Goal: Find specific page/section: Find specific page/section

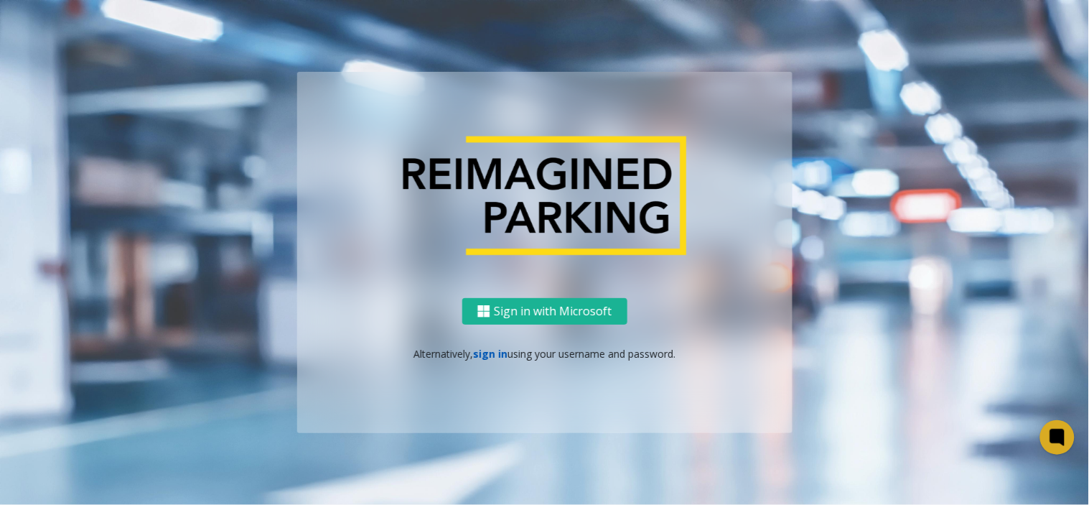
click at [486, 353] on link "sign in" at bounding box center [490, 354] width 34 height 14
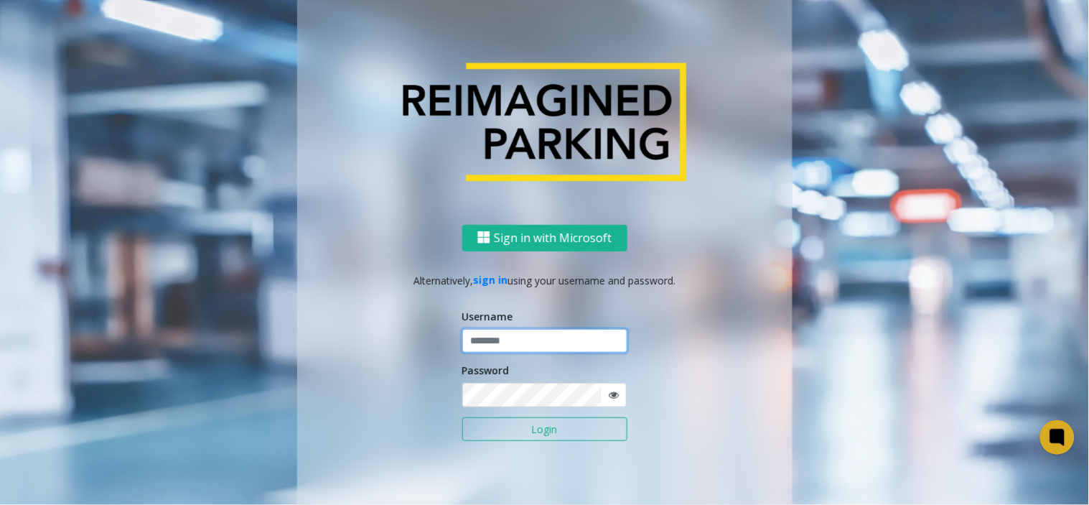
click at [486, 342] on input "text" at bounding box center [544, 341] width 165 height 24
type input "*******"
click at [462, 417] on button "Login" at bounding box center [544, 429] width 165 height 24
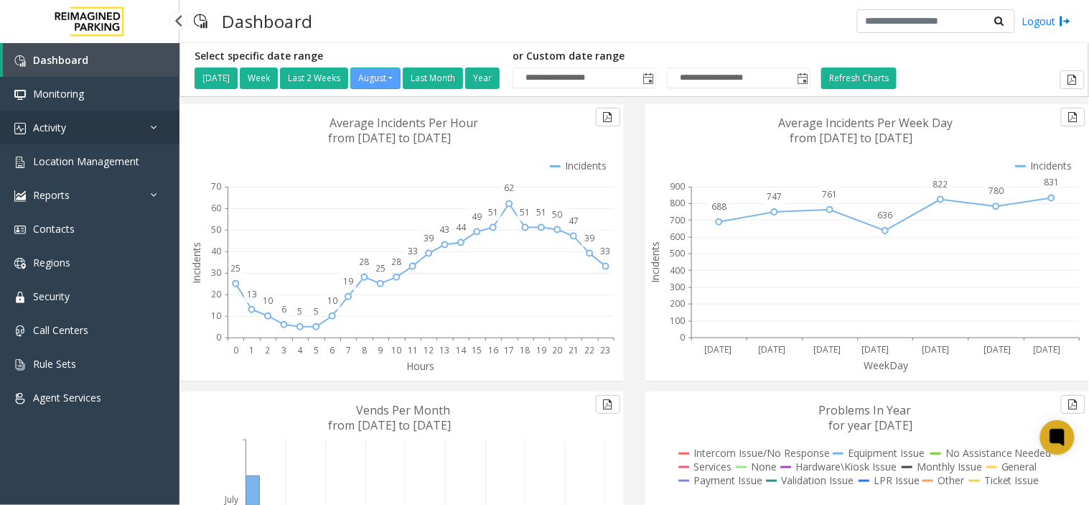
click at [67, 124] on link "Activity" at bounding box center [89, 128] width 179 height 34
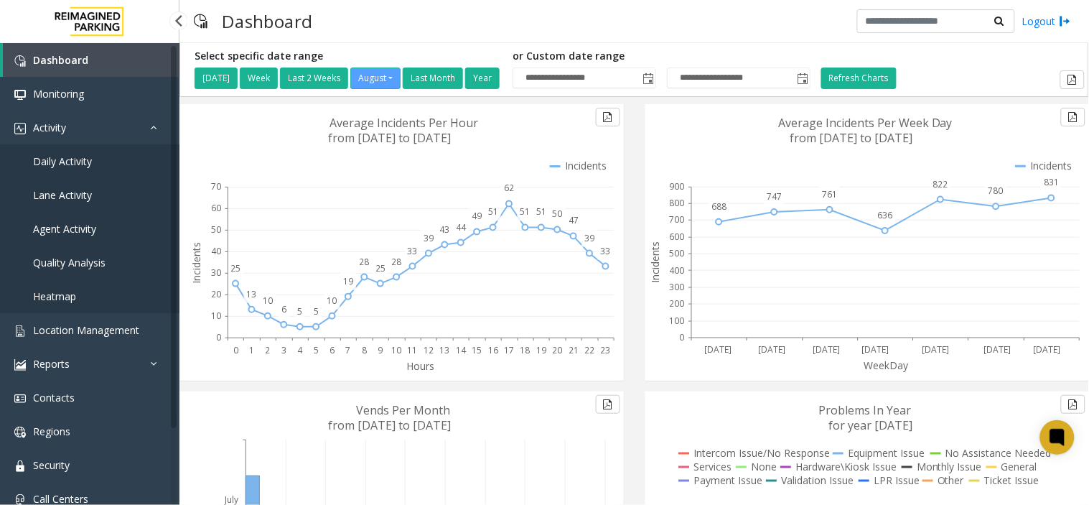
click at [69, 159] on span "Daily Activity" at bounding box center [62, 161] width 59 height 14
